Goal: Find specific page/section: Find specific page/section

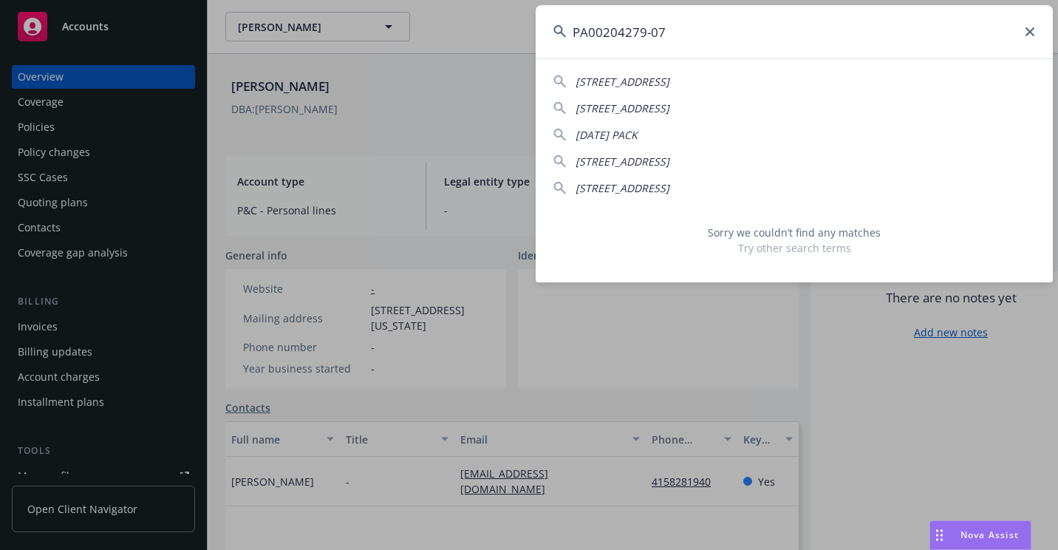
drag, startPoint x: 647, startPoint y: 33, endPoint x: 683, endPoint y: 34, distance: 37.0
click at [683, 34] on input "PA00204279-07" at bounding box center [794, 31] width 517 height 53
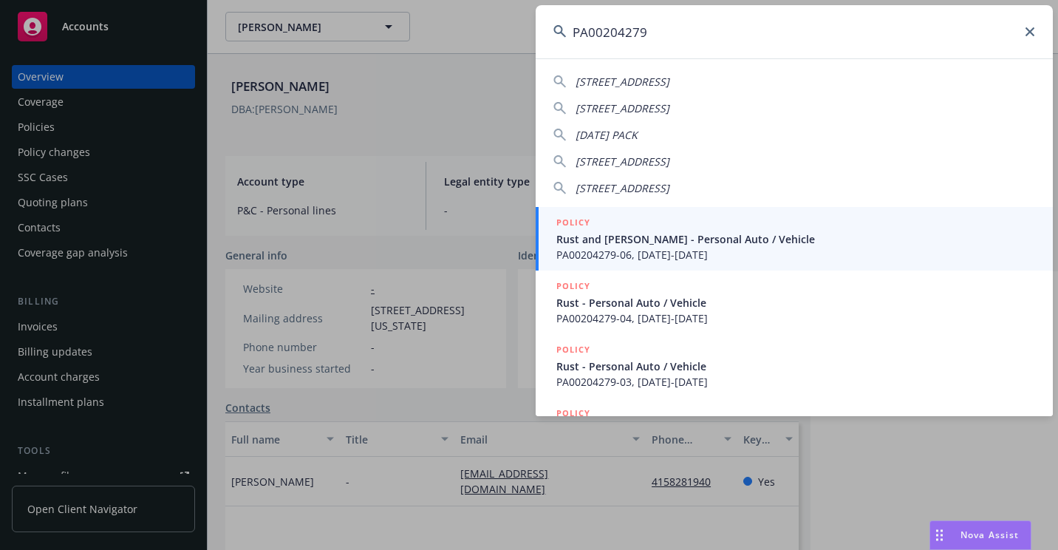
type input "PA00204279"
click at [601, 246] on div "POLICY Rust and [PERSON_NAME] - Personal Auto / Vehicle PA00204279-06, [DATE]-[…" at bounding box center [795, 238] width 479 height 47
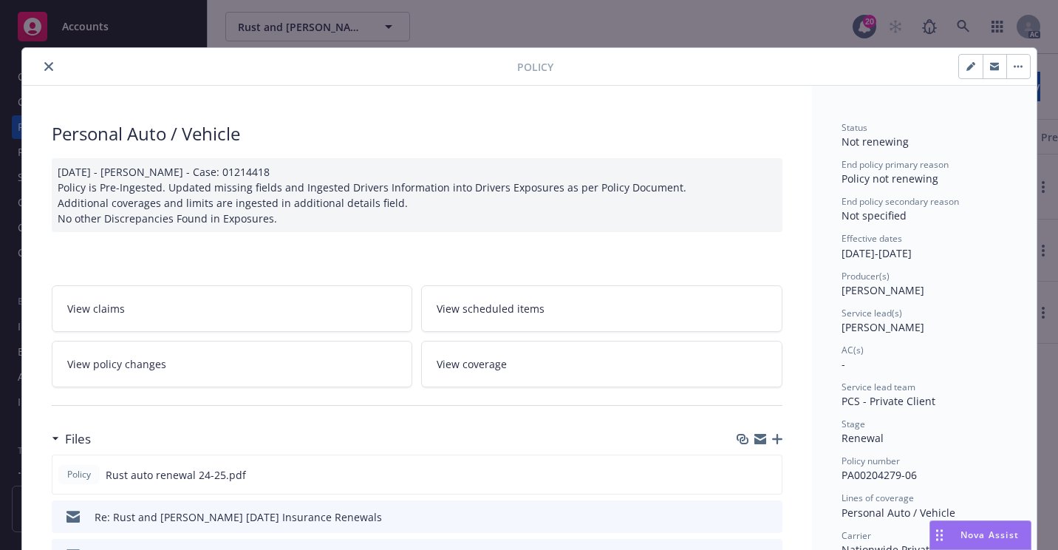
click at [40, 61] on button "close" at bounding box center [49, 67] width 18 height 18
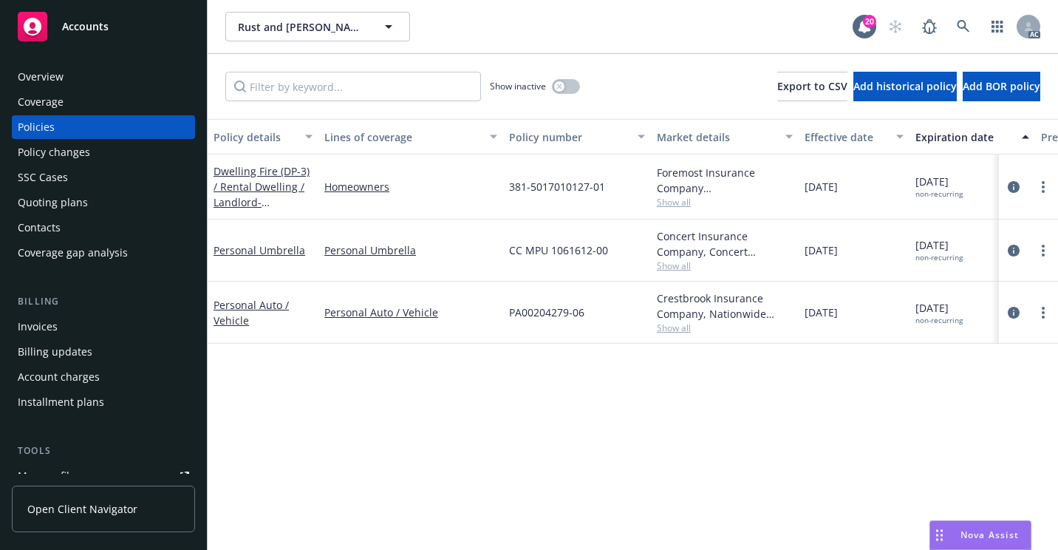
click at [84, 74] on div "Overview" at bounding box center [103, 77] width 171 height 24
